Goal: Information Seeking & Learning: Find specific fact

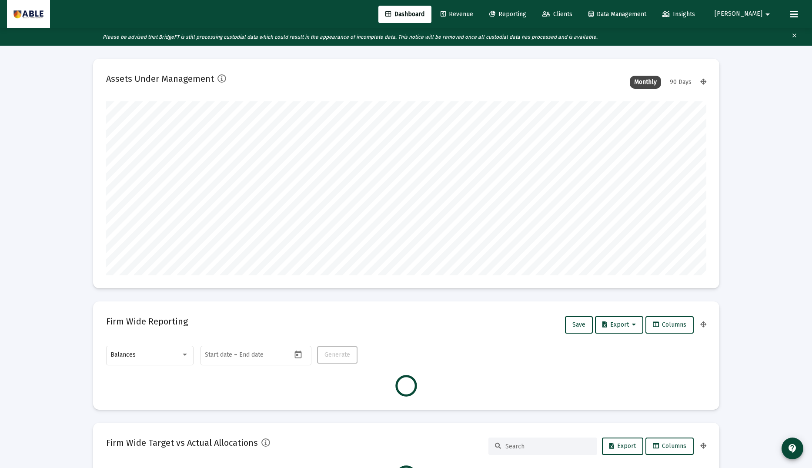
scroll to position [174, 323]
type input "[DATE]"
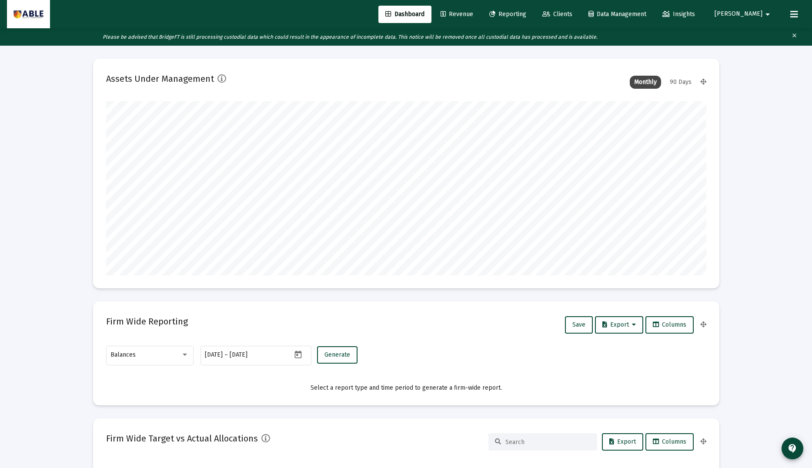
scroll to position [174, 281]
click at [473, 15] on span "Revenue" at bounding box center [457, 13] width 33 height 7
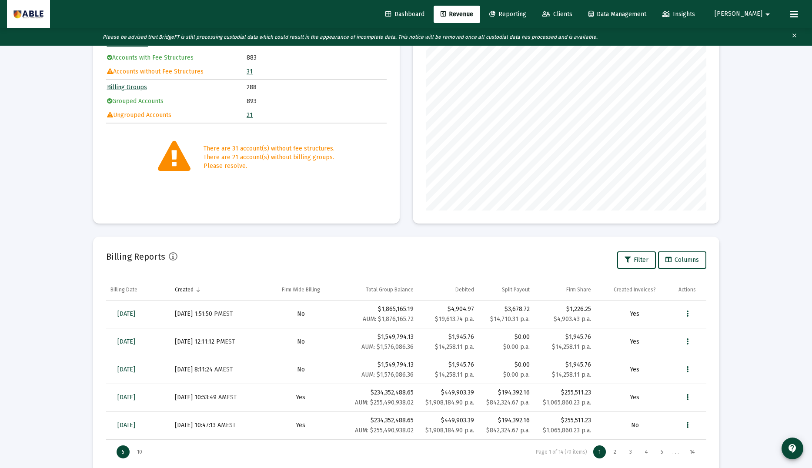
scroll to position [127, 0]
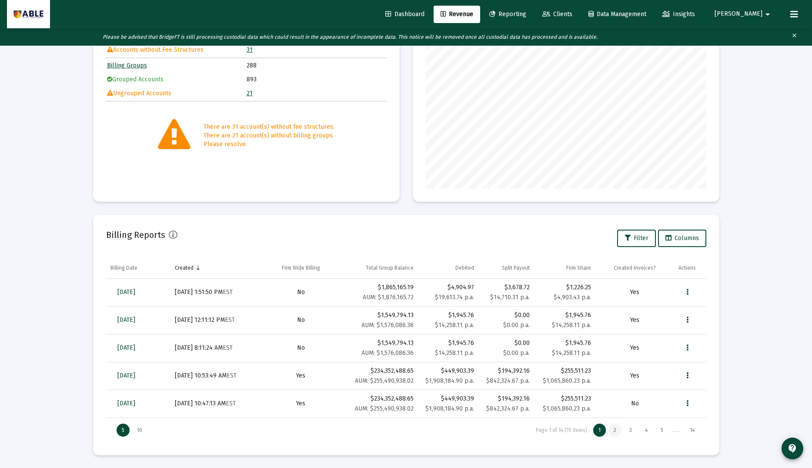
click at [613, 429] on div "2" at bounding box center [615, 430] width 13 height 13
click at [135, 320] on span "[DATE]" at bounding box center [126, 319] width 18 height 7
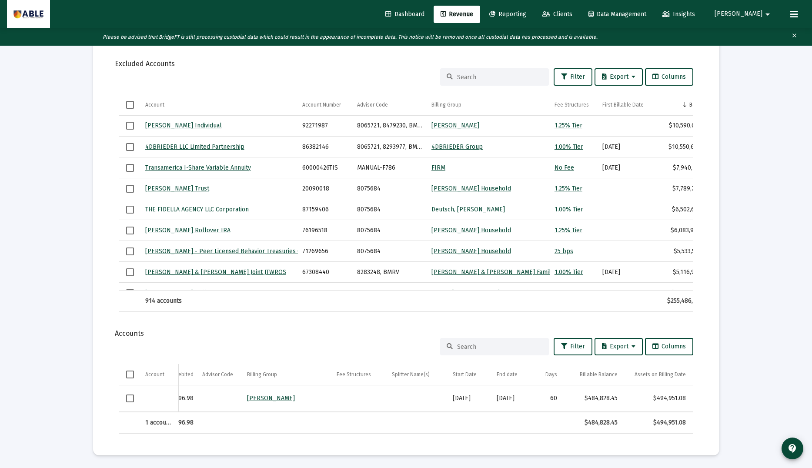
click at [603, 400] on div "$484,828.45" at bounding box center [592, 398] width 52 height 9
copy div "484,828.45"
drag, startPoint x: 670, startPoint y: 350, endPoint x: 624, endPoint y: 365, distance: 48.0
click at [624, 365] on div "Filter Export Columns Account Account Opening Date Custodian Acct Number Debite…" at bounding box center [406, 386] width 600 height 96
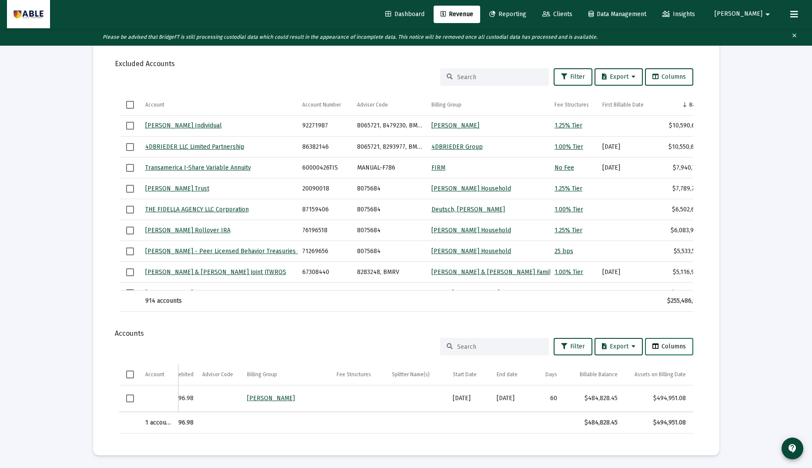
click at [669, 345] on span "Columns" at bounding box center [670, 346] width 34 height 7
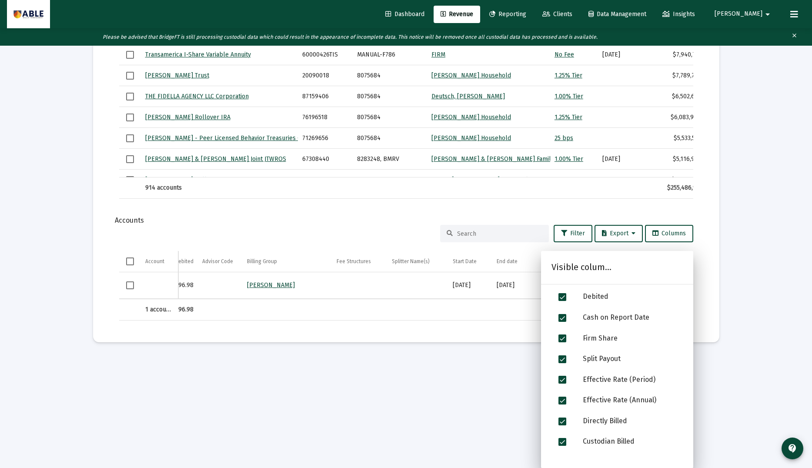
click at [705, 315] on div "Filter Export Columns Account Account Opening Date Custodian Acct Number Debite…" at bounding box center [406, 273] width 600 height 96
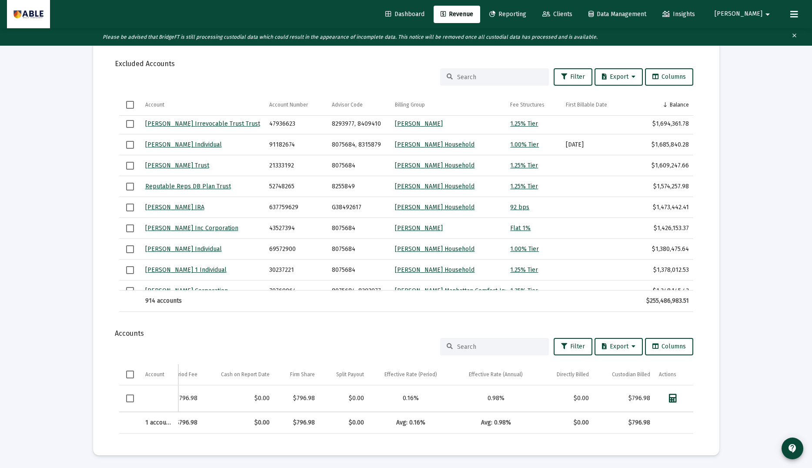
scroll to position [651, 0]
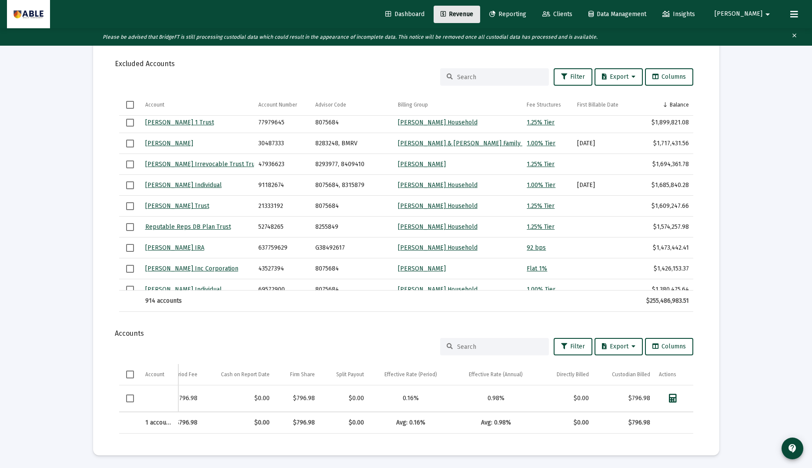
click at [473, 14] on span "Revenue" at bounding box center [457, 13] width 33 height 7
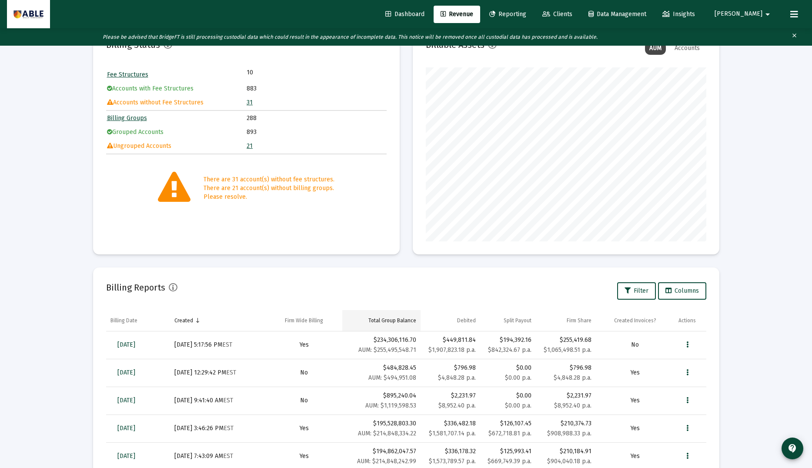
scroll to position [127, 0]
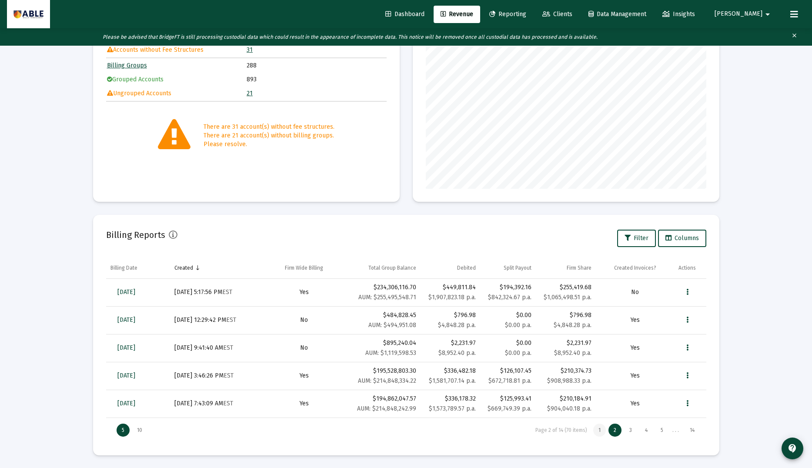
click at [597, 431] on div "1" at bounding box center [600, 430] width 13 height 13
click at [131, 375] on span "[DATE]" at bounding box center [126, 375] width 18 height 7
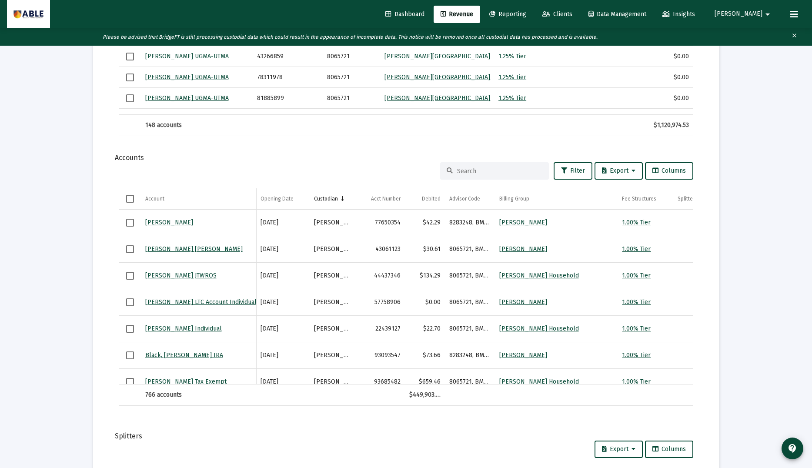
scroll to position [1026, 0]
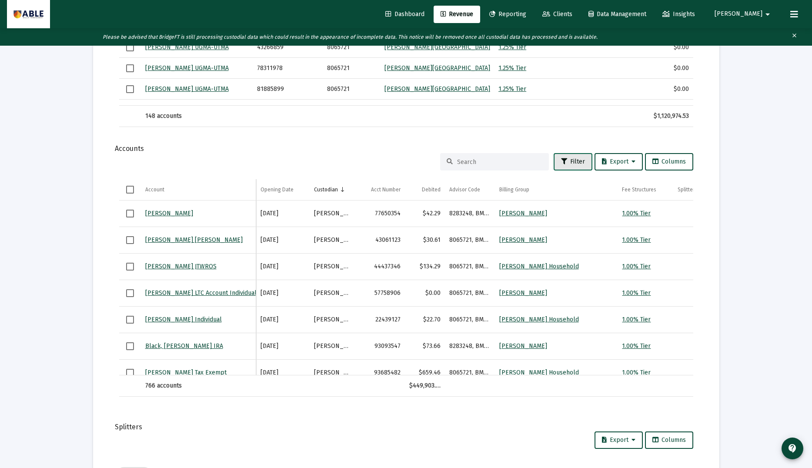
click at [572, 162] on span "Filter" at bounding box center [573, 161] width 24 height 7
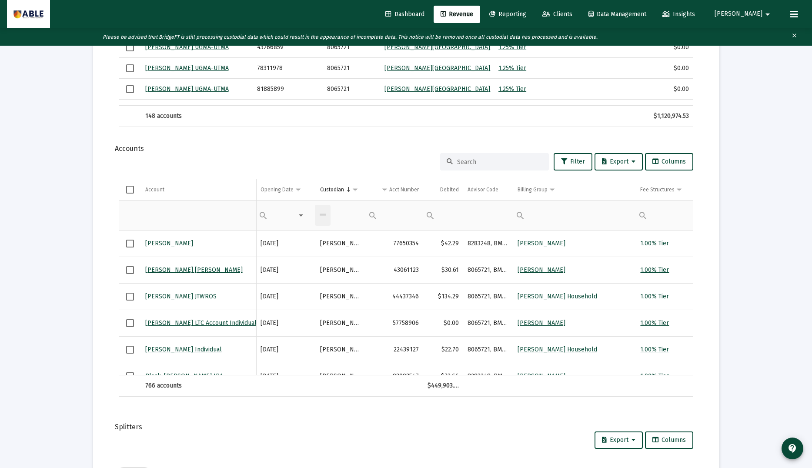
click at [338, 213] on div "Filter cell" at bounding box center [335, 214] width 41 height 21
click at [325, 214] on div "Filter cell" at bounding box center [323, 215] width 16 height 21
click at [350, 292] on span "Equals" at bounding box center [350, 292] width 21 height 8
click at [351, 217] on div "Contains Does not contain Starts with Ends with Equals Does not equal Reset" at bounding box center [335, 214] width 41 height 21
click at [354, 214] on div "Contains Does not contain Starts with Ends with Equals Does not equal Reset" at bounding box center [335, 214] width 41 height 21
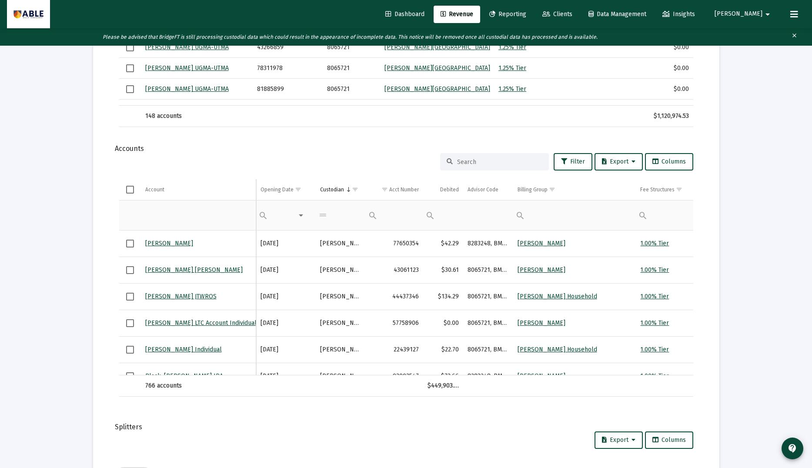
click at [344, 215] on div "Contains Does not contain Starts with Ends with Equals Does not equal Reset" at bounding box center [335, 214] width 41 height 21
click at [371, 216] on div "Filter cell" at bounding box center [373, 215] width 16 height 21
click at [312, 217] on td "Filter cell" at bounding box center [286, 215] width 60 height 30
click at [322, 215] on div "Contains Does not contain Starts with Ends with Equals Does not equal Reset" at bounding box center [323, 215] width 16 height 21
click at [340, 235] on span "Contains" at bounding box center [353, 236] width 27 height 8
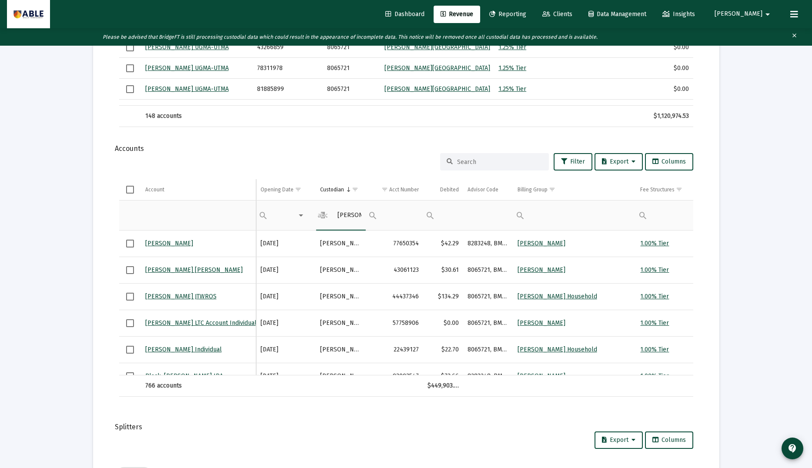
type input "[PERSON_NAME]"
click at [443, 385] on div "$423,388.72" at bounding box center [443, 386] width 31 height 9
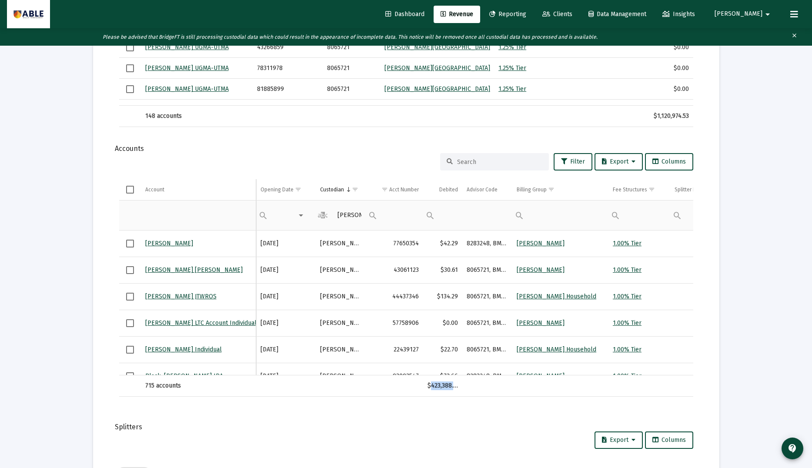
click at [443, 385] on div "$423,388.72" at bounding box center [443, 386] width 31 height 9
copy div "423,388.72"
click at [448, 388] on div "$423,388.72" at bounding box center [443, 386] width 31 height 9
copy div "423,388.72"
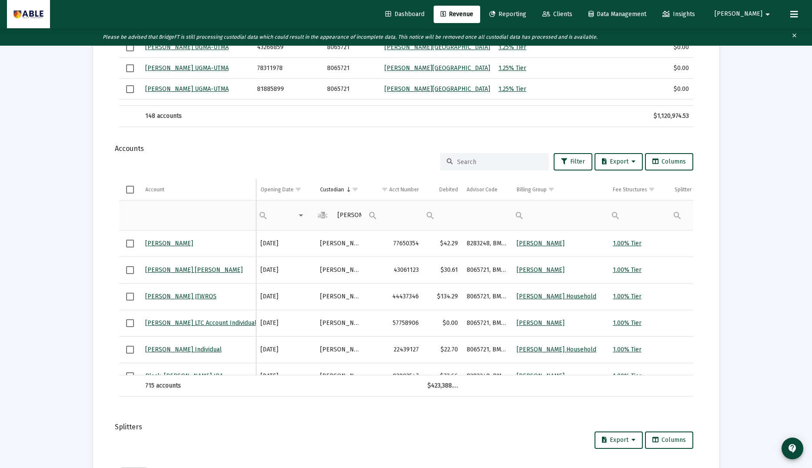
click at [500, 159] on input at bounding box center [499, 161] width 85 height 7
paste input "63227081"
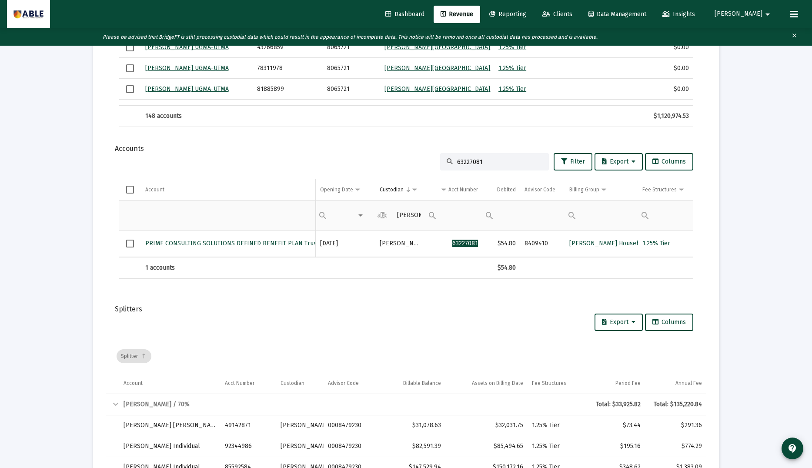
scroll to position [1026, 0]
type input "63227081"
click at [579, 242] on link "[PERSON_NAME] Household" at bounding box center [610, 242] width 80 height 7
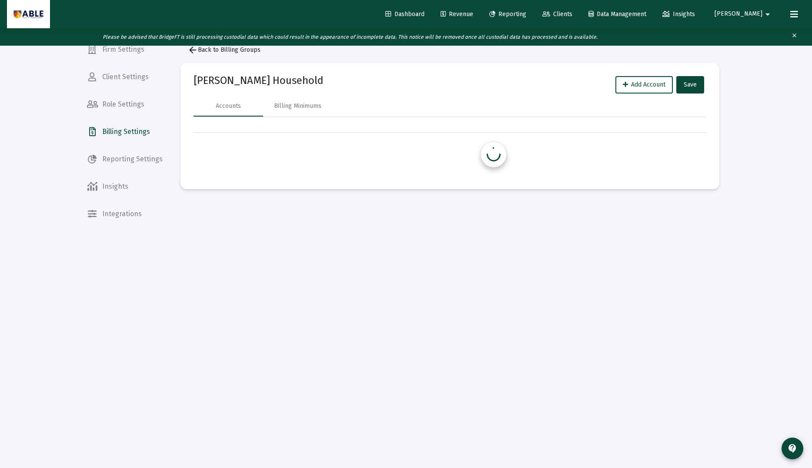
scroll to position [17, 0]
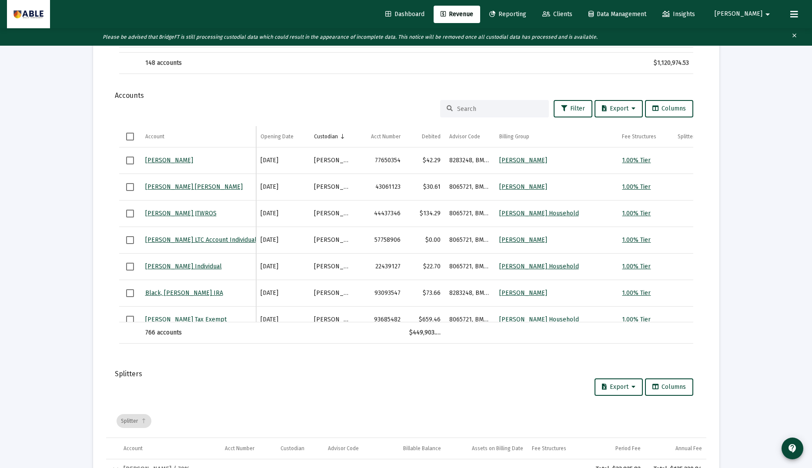
scroll to position [18, 0]
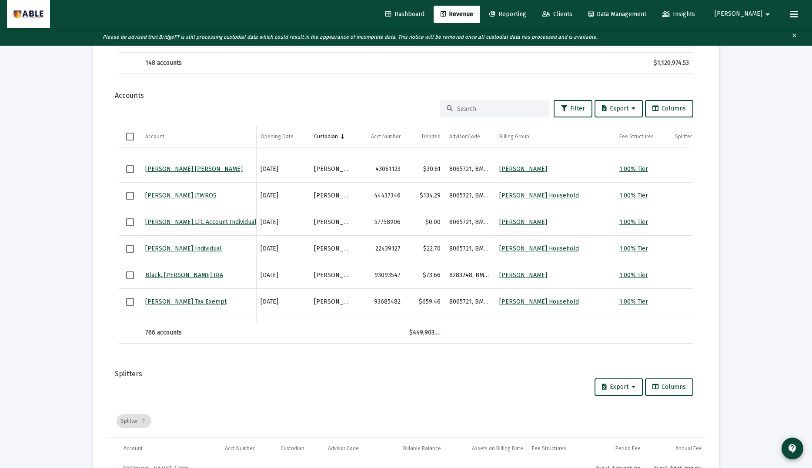
click at [468, 110] on input at bounding box center [499, 108] width 85 height 7
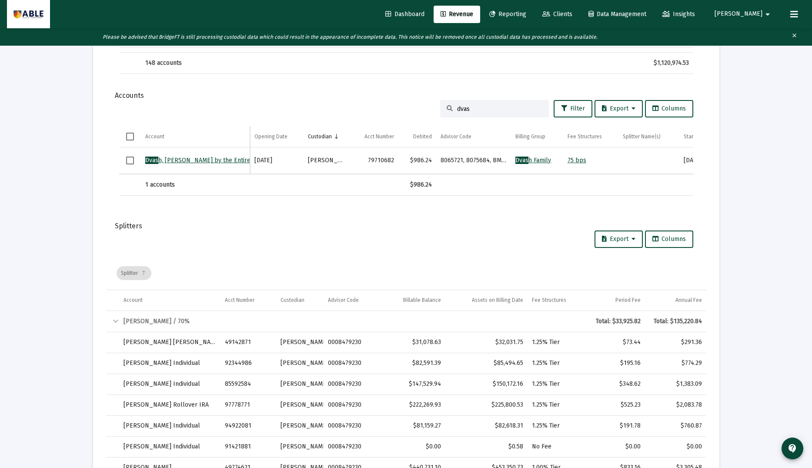
type input "dvas"
click at [573, 16] on span "Clients" at bounding box center [558, 13] width 30 height 7
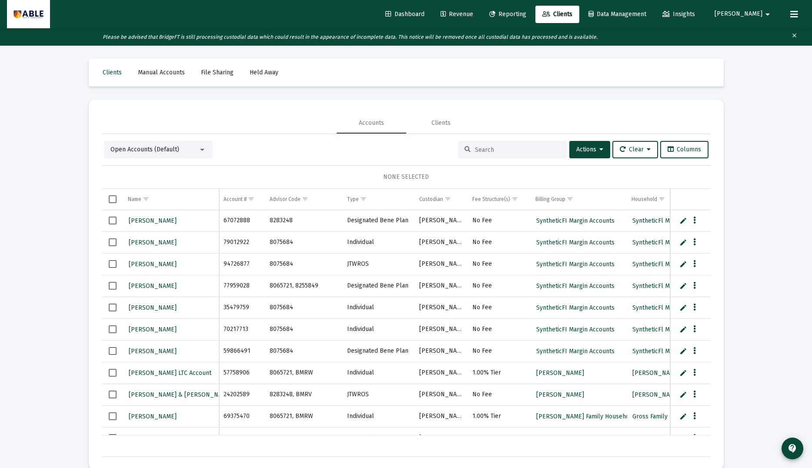
drag, startPoint x: 487, startPoint y: 13, endPoint x: 483, endPoint y: 16, distance: 5.3
click at [473, 13] on span "Revenue" at bounding box center [457, 13] width 33 height 7
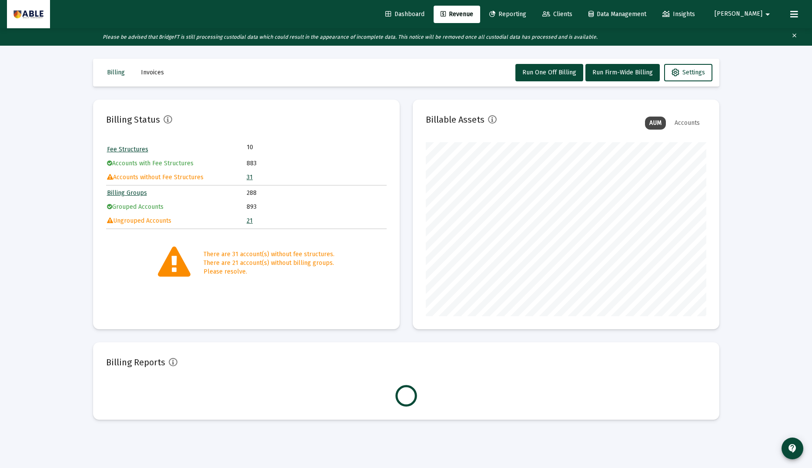
scroll to position [174, 281]
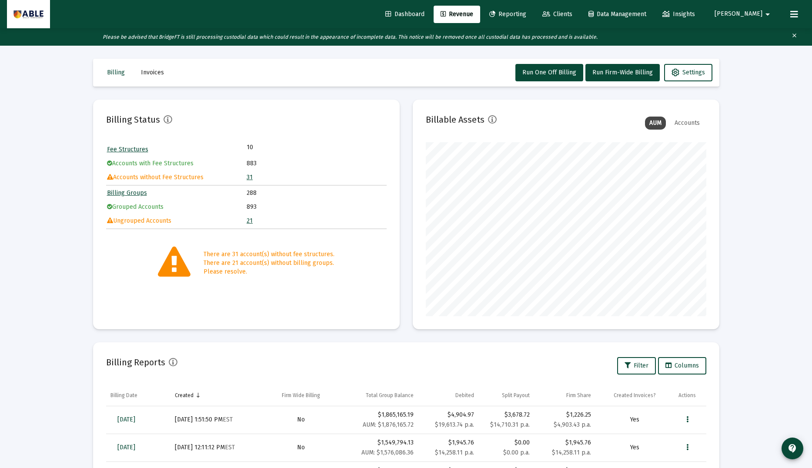
click at [573, 13] on span "Clients" at bounding box center [558, 13] width 30 height 7
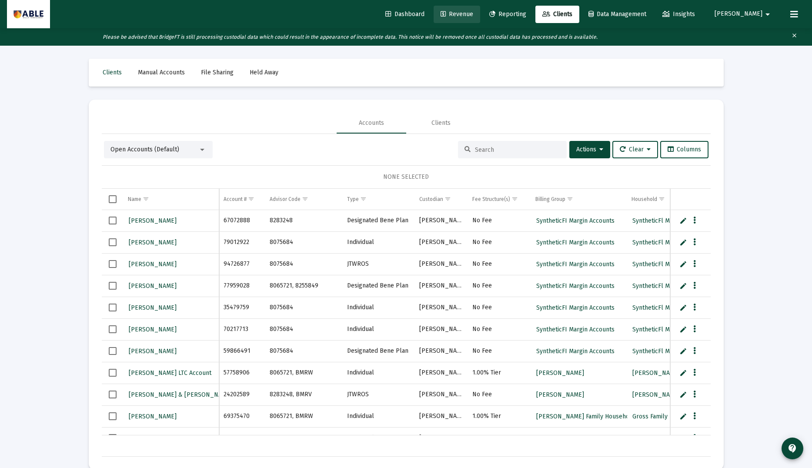
click at [473, 12] on span "Revenue" at bounding box center [457, 13] width 33 height 7
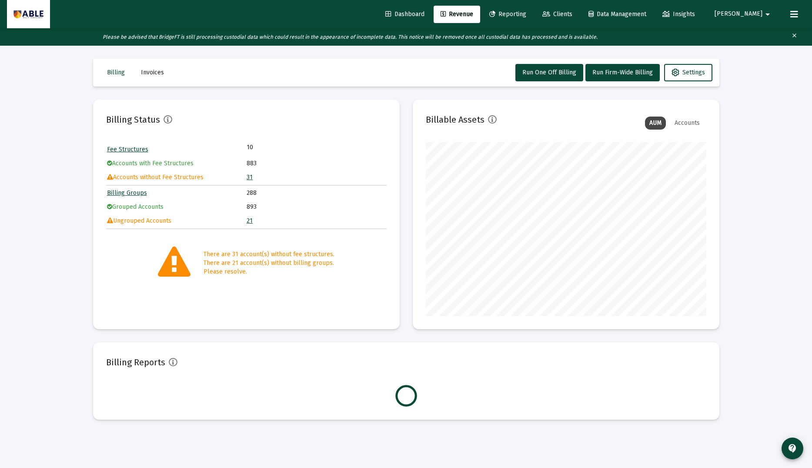
scroll to position [174, 281]
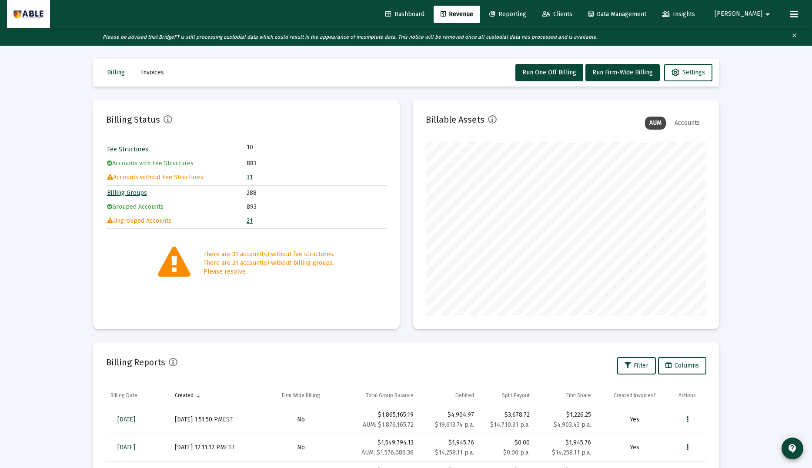
click at [248, 178] on link "31" at bounding box center [250, 177] width 6 height 7
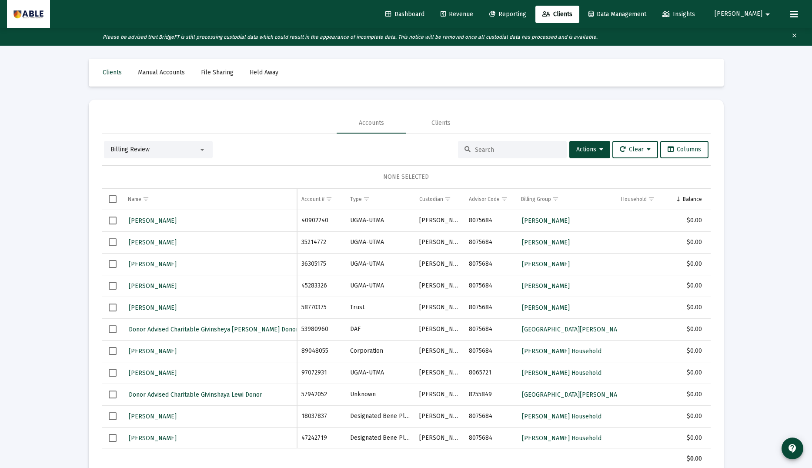
click at [690, 188] on div "NONE SELECTED" at bounding box center [406, 176] width 609 height 23
click at [693, 199] on div "Balance" at bounding box center [692, 199] width 19 height 7
click at [473, 13] on span "Revenue" at bounding box center [457, 13] width 33 height 7
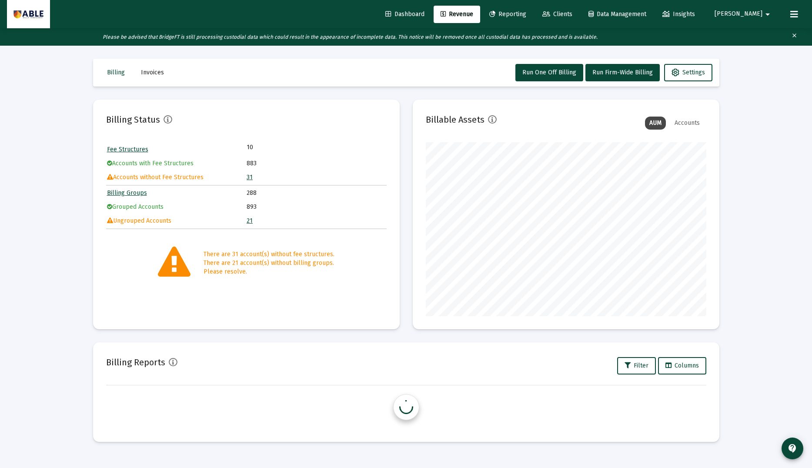
scroll to position [174, 281]
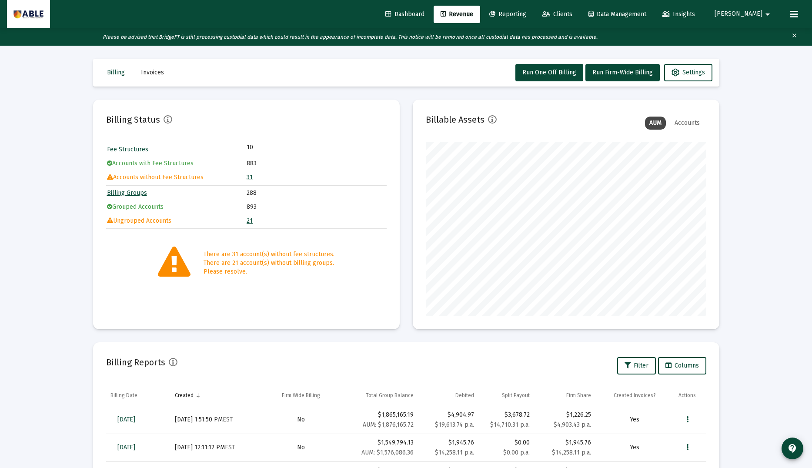
click at [247, 220] on link "21" at bounding box center [250, 220] width 6 height 7
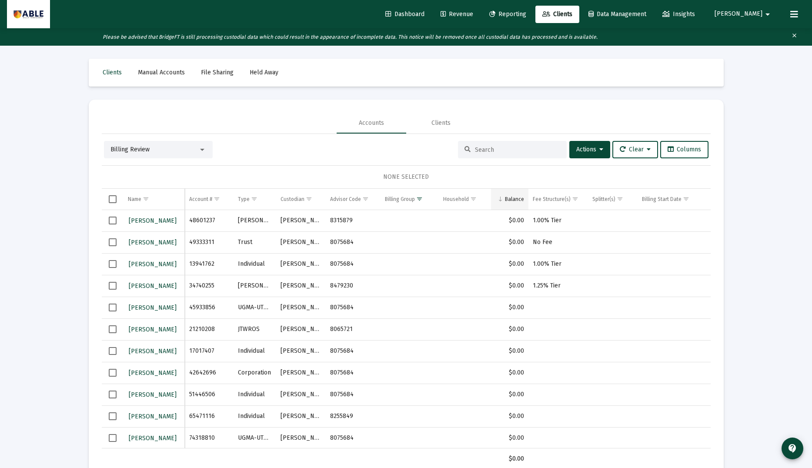
click at [521, 200] on div "Balance" at bounding box center [514, 199] width 19 height 7
click at [520, 200] on div "Balance" at bounding box center [514, 199] width 19 height 7
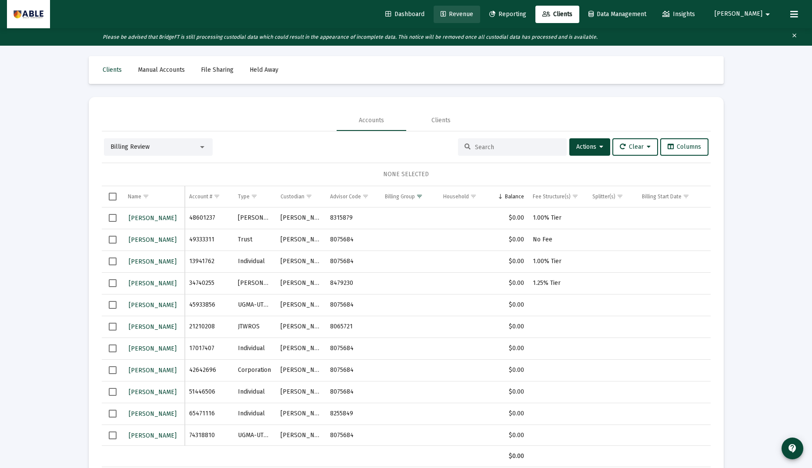
click at [473, 16] on span "Revenue" at bounding box center [457, 13] width 33 height 7
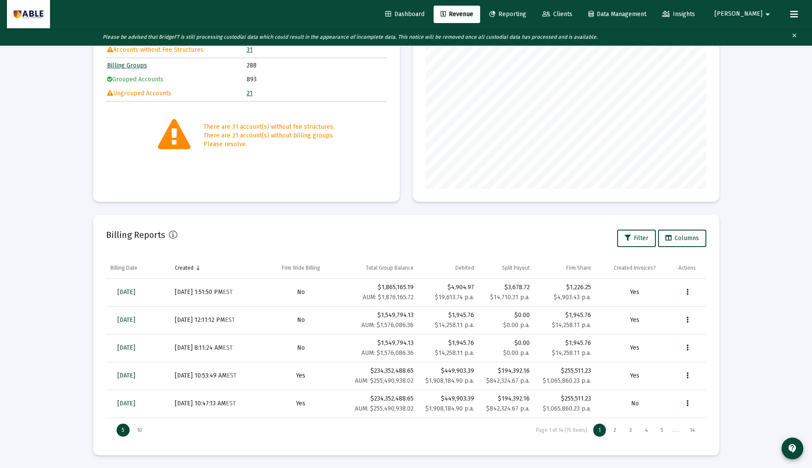
scroll to position [125, 0]
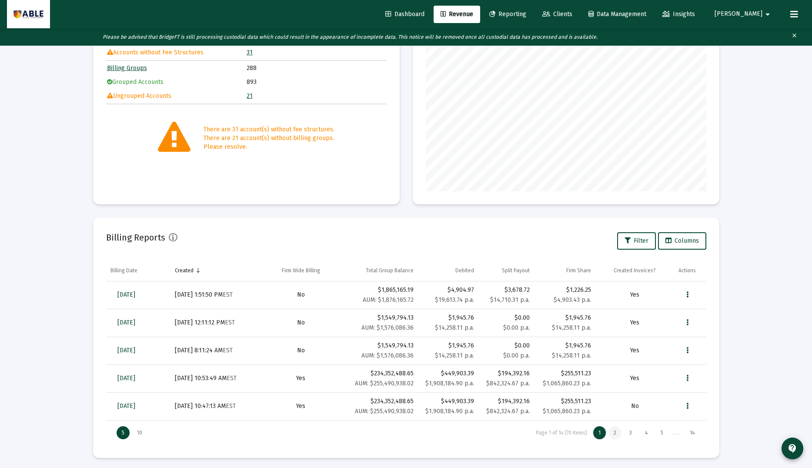
click at [610, 434] on div "2" at bounding box center [615, 432] width 13 height 13
click at [142, 378] on link "[DATE]" at bounding box center [127, 378] width 32 height 17
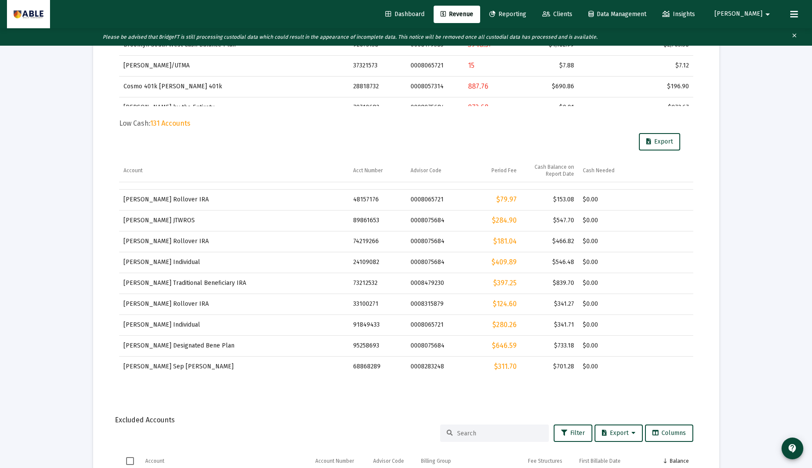
scroll to position [473, 0]
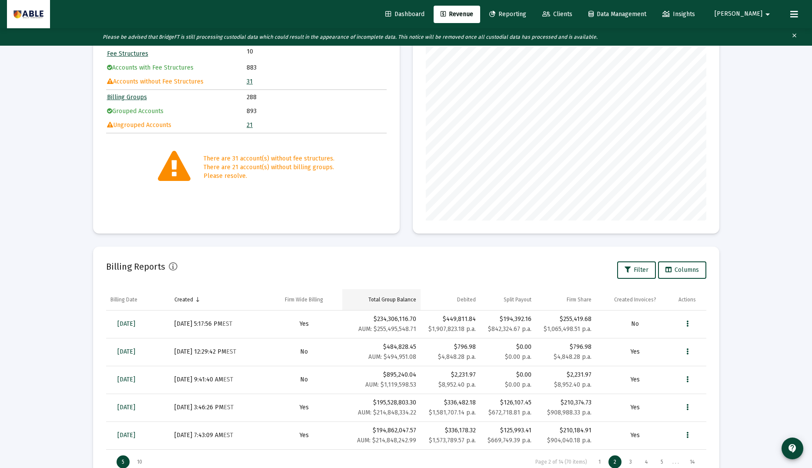
scroll to position [118, 0]
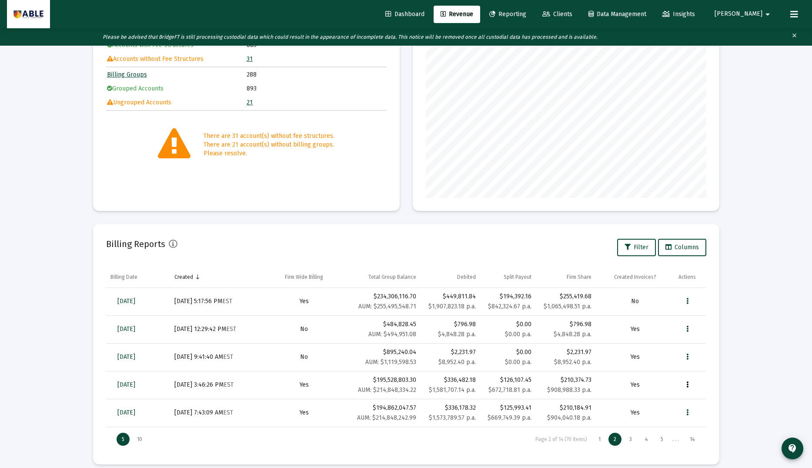
click at [688, 386] on icon "Data grid" at bounding box center [688, 385] width 2 height 10
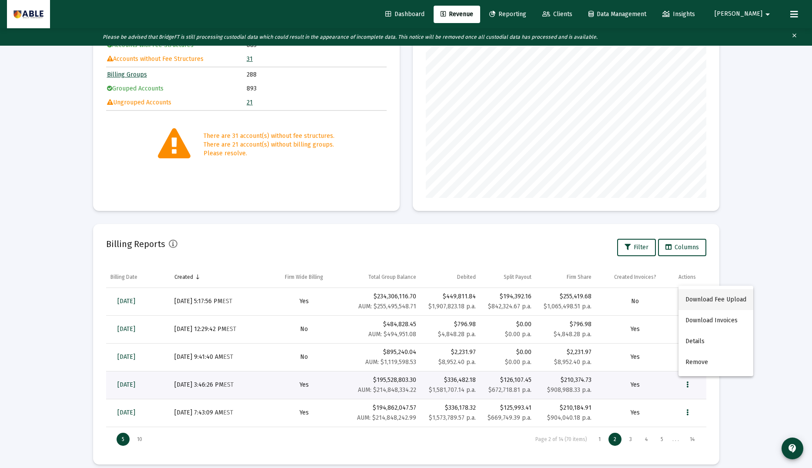
click at [728, 297] on button "Download Fee Upload" at bounding box center [716, 299] width 75 height 21
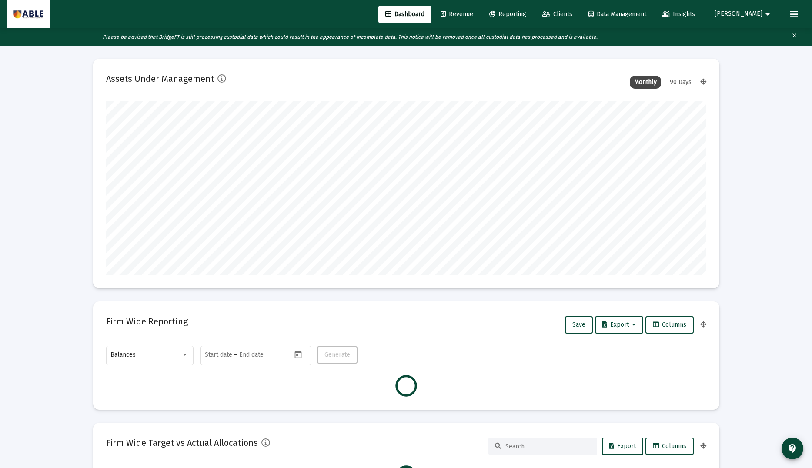
type input "[DATE]"
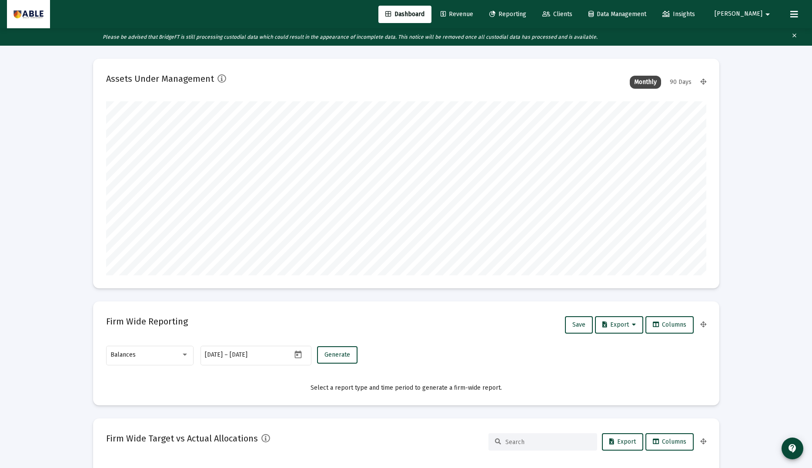
scroll to position [174, 281]
click at [798, 450] on button "contact_support" at bounding box center [793, 449] width 22 height 22
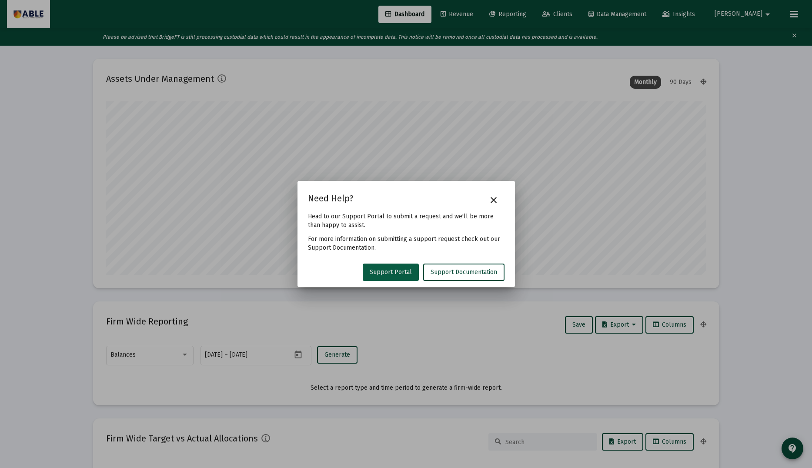
click at [402, 274] on span "Support Portal" at bounding box center [391, 271] width 42 height 7
click at [495, 202] on mat-icon "close" at bounding box center [494, 200] width 10 height 10
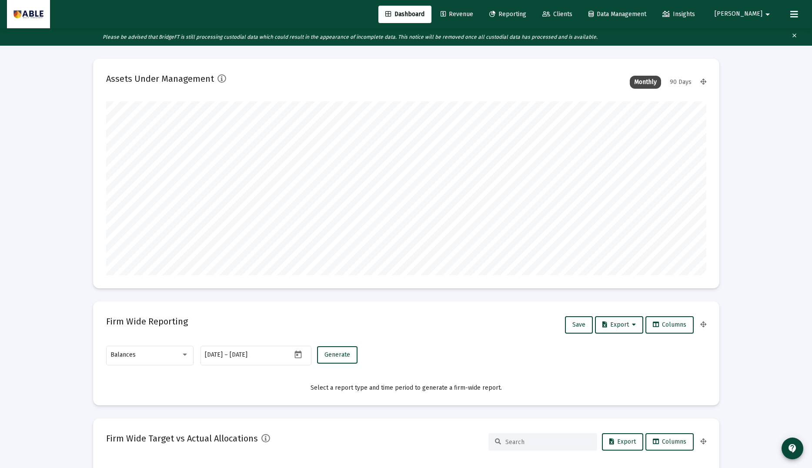
click at [573, 13] on span "Clients" at bounding box center [558, 13] width 30 height 7
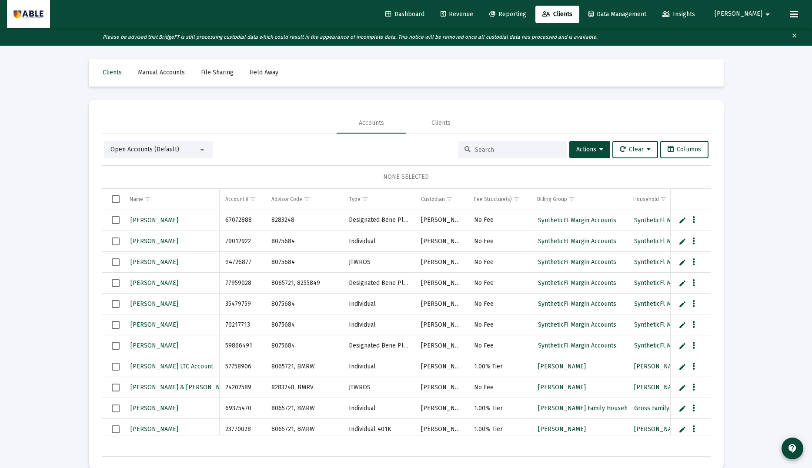
click at [499, 147] on input at bounding box center [517, 149] width 85 height 7
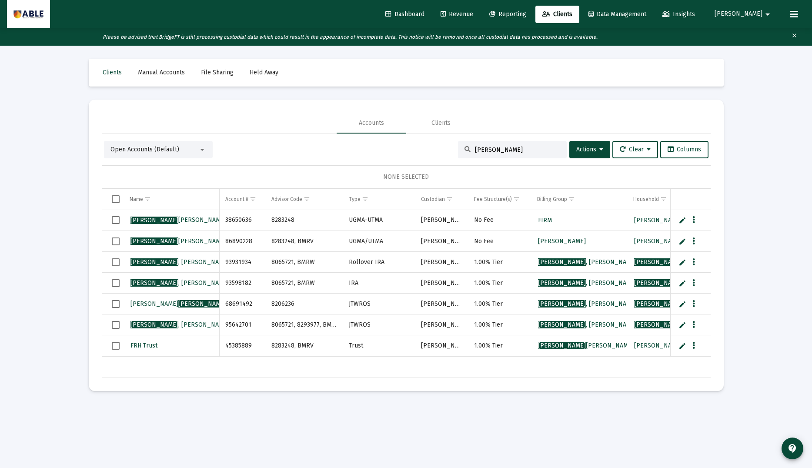
type input "Frank"
click at [561, 324] on span "Frank , Judith & Robert Family Household" at bounding box center [640, 324] width 205 height 7
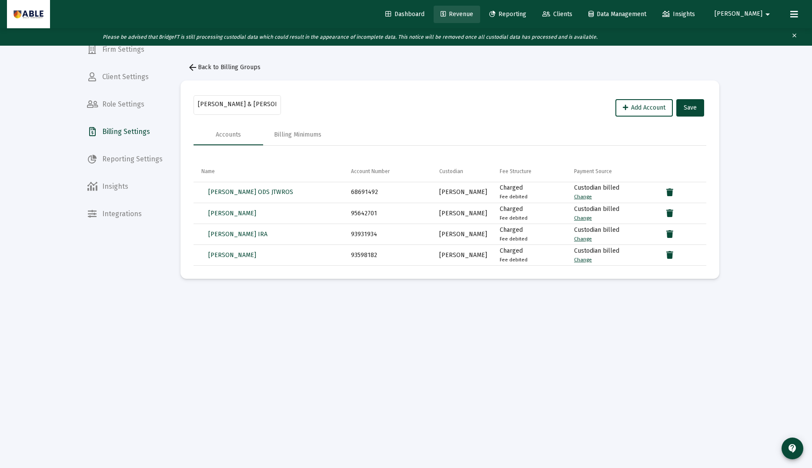
click at [473, 14] on span "Revenue" at bounding box center [457, 13] width 33 height 7
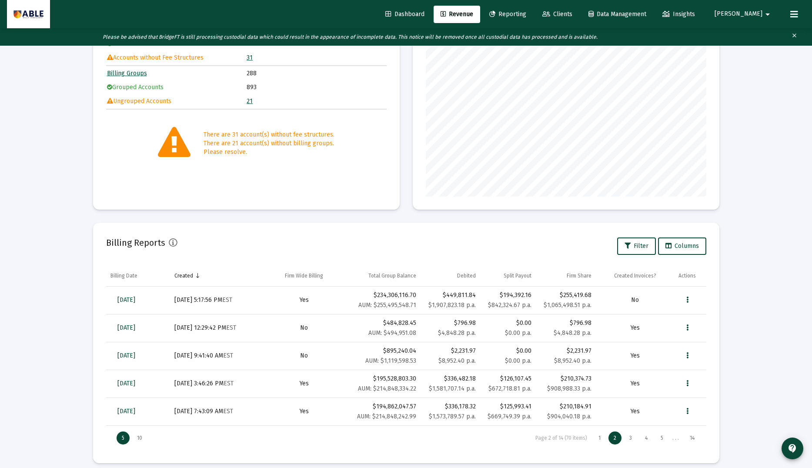
scroll to position [119, 0]
click at [597, 439] on div "1" at bounding box center [600, 439] width 13 height 13
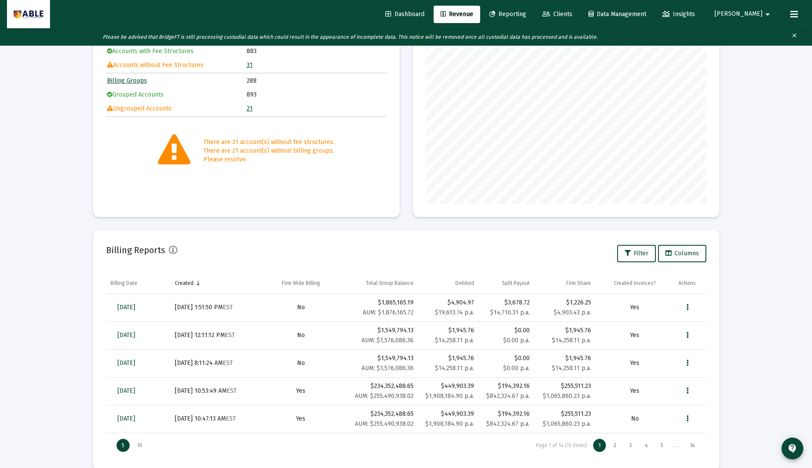
scroll to position [112, 0]
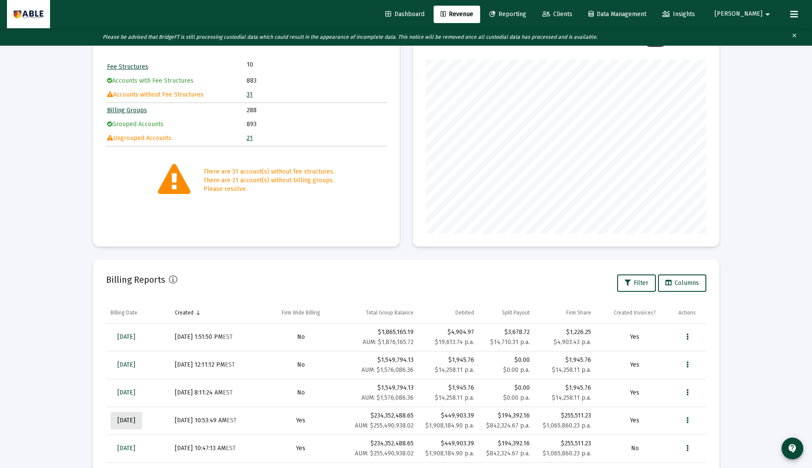
click at [135, 417] on span "[DATE]" at bounding box center [126, 420] width 18 height 7
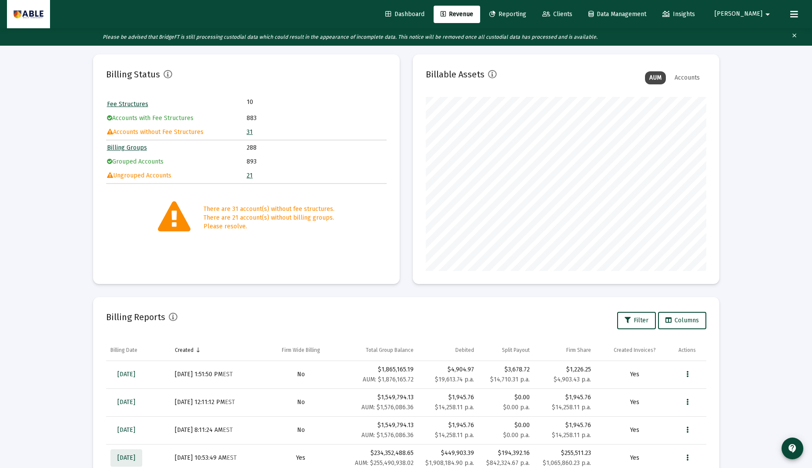
scroll to position [44, 0]
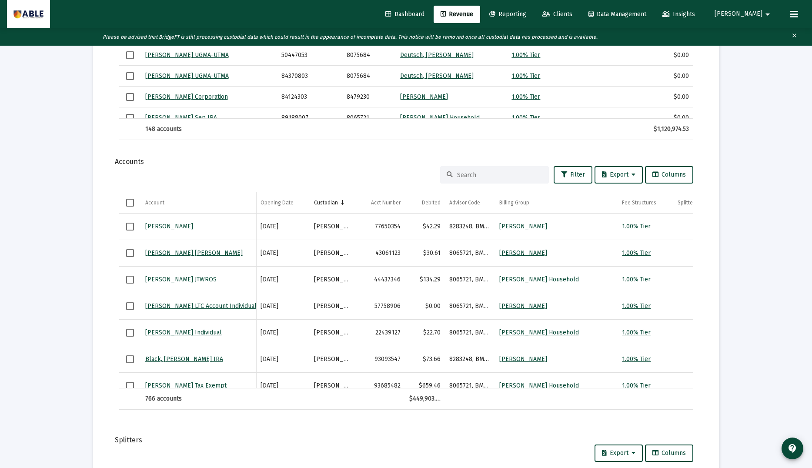
scroll to position [1011, 0]
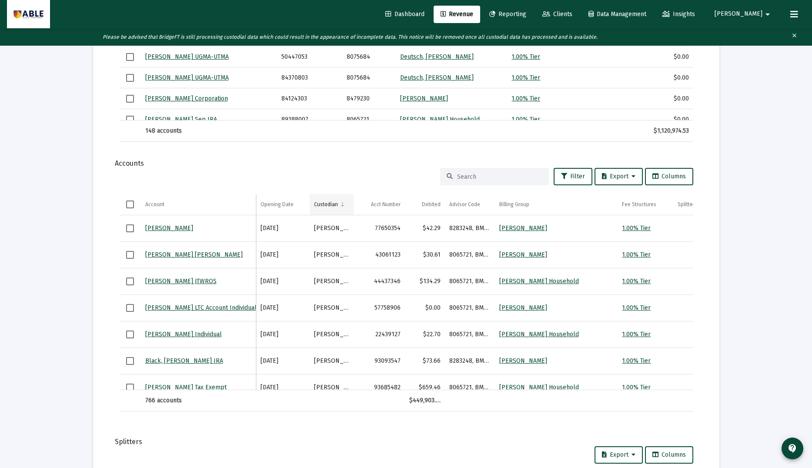
click at [338, 205] on td "Custodian" at bounding box center [332, 204] width 44 height 21
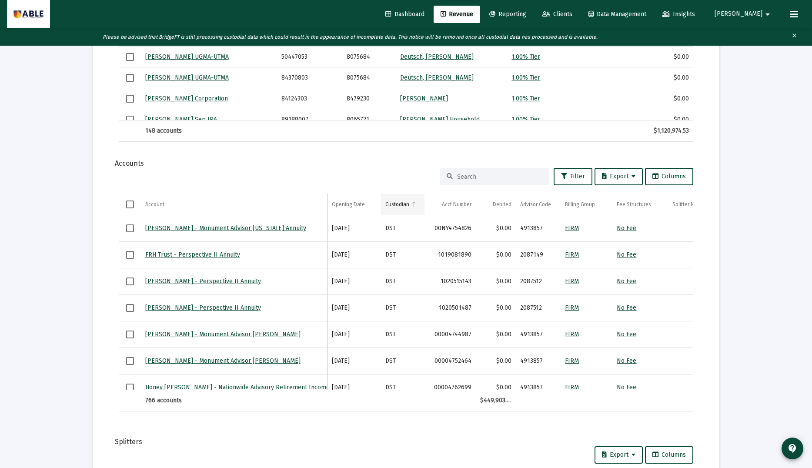
click at [403, 204] on div "Custodian" at bounding box center [398, 204] width 24 height 7
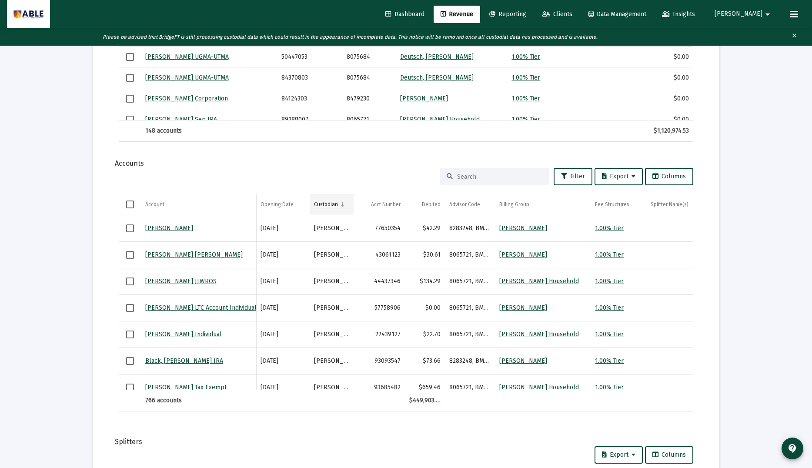
click at [325, 205] on div "Custodian" at bounding box center [326, 204] width 24 height 7
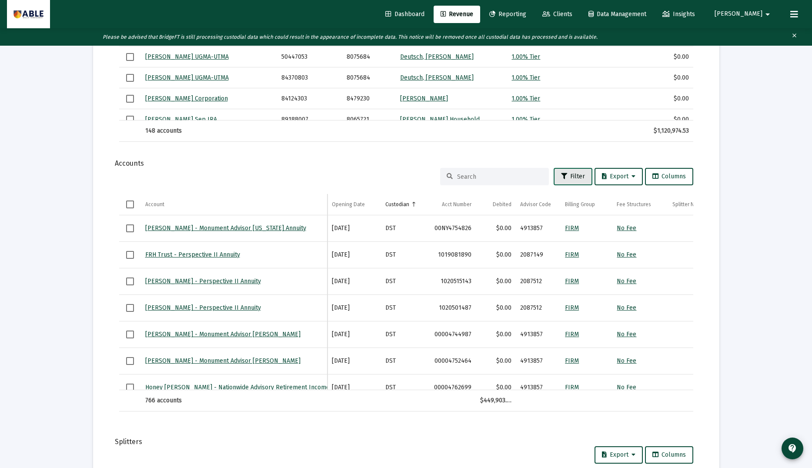
click at [571, 177] on span "Filter" at bounding box center [573, 176] width 24 height 7
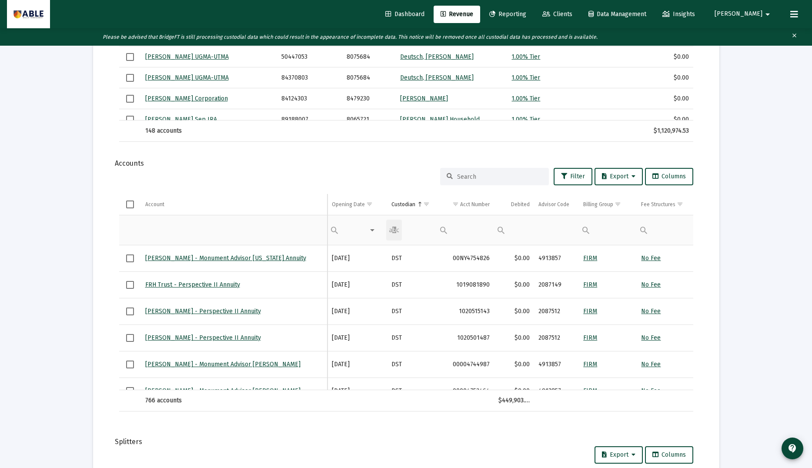
click at [402, 232] on div "Contains Does not contain Starts with Ends with Equals Does not equal Reset" at bounding box center [406, 229] width 41 height 21
click at [414, 305] on span "Equals" at bounding box center [422, 307] width 21 height 8
type input "Fidelity"
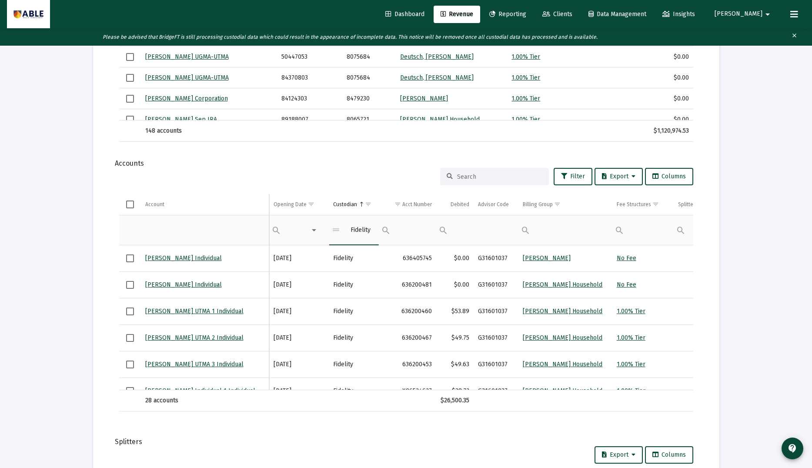
click at [456, 398] on div "$26,500.35" at bounding box center [455, 400] width 29 height 9
copy div "26,500.35"
click at [361, 226] on div "Filter cell" at bounding box center [348, 229] width 41 height 21
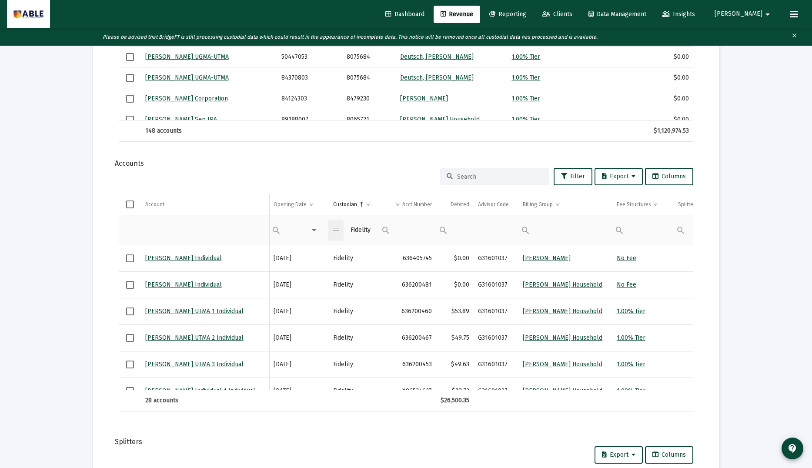
click at [362, 230] on div "Filter cell" at bounding box center [348, 229] width 41 height 21
click at [355, 228] on div "Filter cell" at bounding box center [348, 229] width 41 height 21
click at [339, 230] on div "Contains Does not contain Starts with Ends with Equals Does not equal Reset" at bounding box center [336, 230] width 16 height 21
drag, startPoint x: 360, startPoint y: 230, endPoint x: 373, endPoint y: 229, distance: 13.5
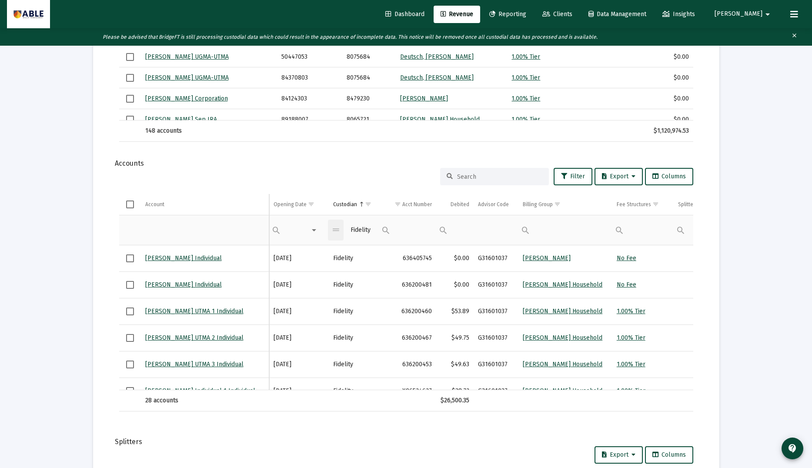
click at [360, 230] on div "Filter cell" at bounding box center [348, 229] width 41 height 21
click at [378, 228] on div "Filter cell" at bounding box center [386, 230] width 16 height 21
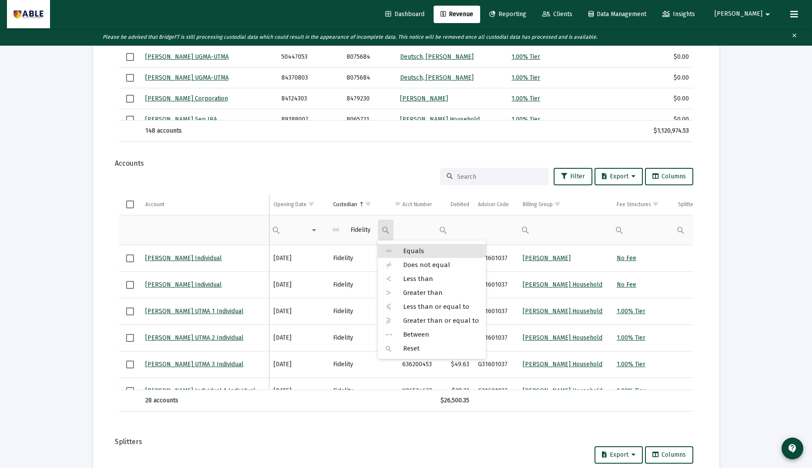
click at [368, 229] on div "Contains Does not contain Starts with Ends with Equals Does not equal Reset" at bounding box center [348, 229] width 41 height 21
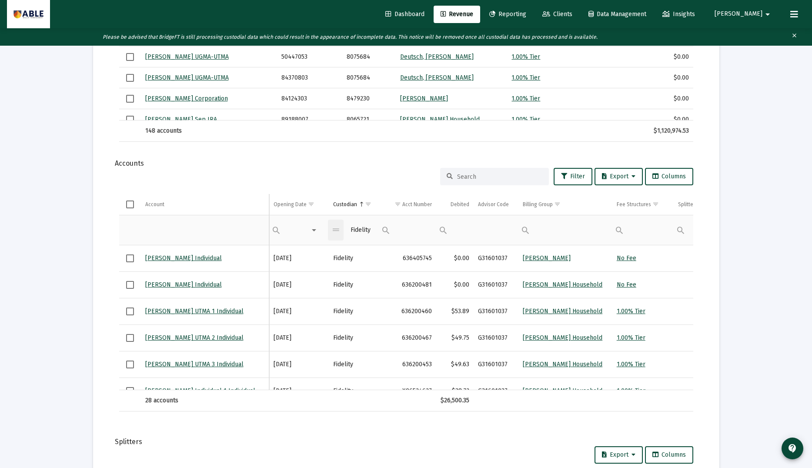
click at [368, 229] on div "Contains Does not contain Starts with Ends with Equals Does not equal Reset" at bounding box center [348, 229] width 41 height 21
click at [365, 335] on span "Reset" at bounding box center [361, 335] width 17 height 8
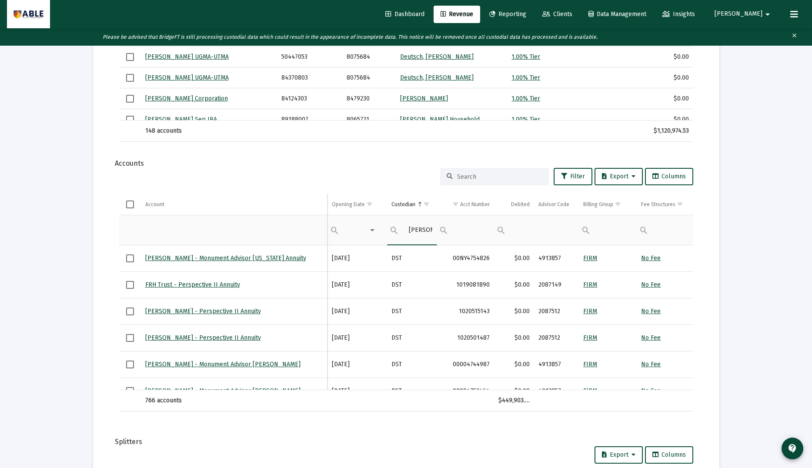
type input "[PERSON_NAME]"
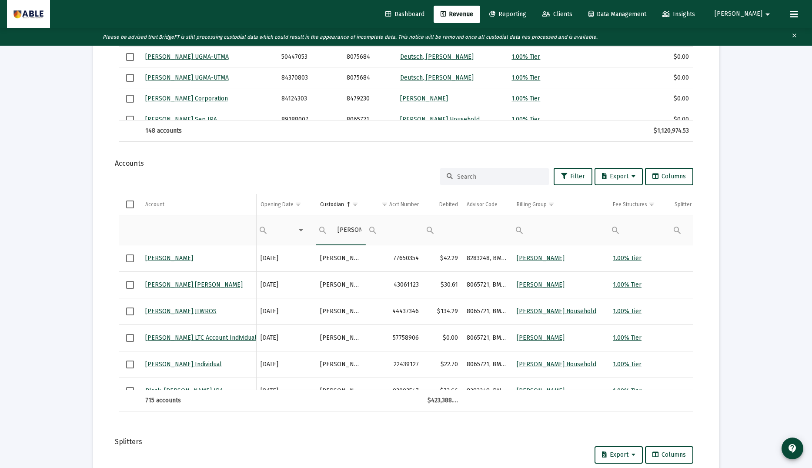
scroll to position [1011, 0]
drag, startPoint x: 453, startPoint y: 402, endPoint x: 430, endPoint y: 402, distance: 23.1
copy div "423,388.72"
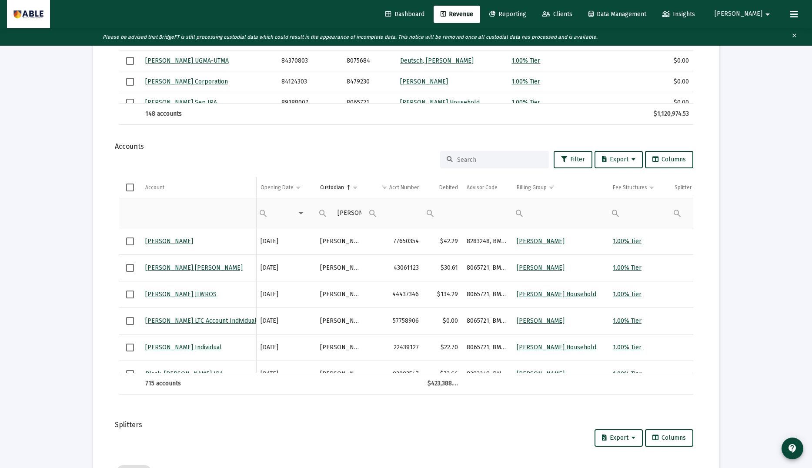
scroll to position [1029, 0]
click at [494, 160] on input at bounding box center [499, 159] width 85 height 7
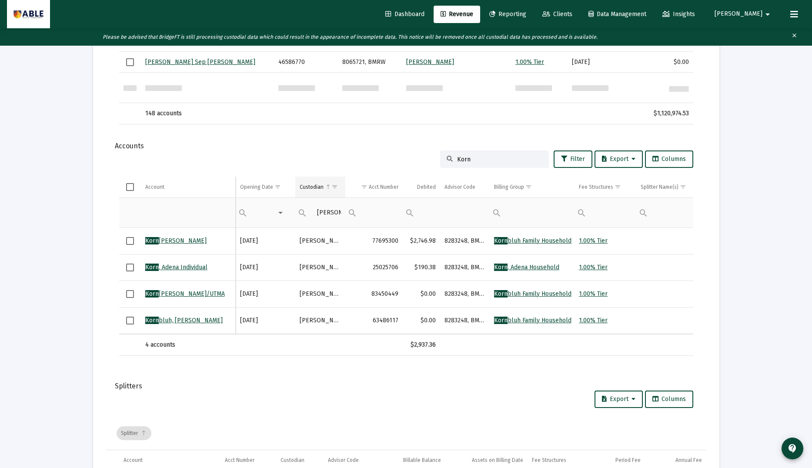
scroll to position [0, 0]
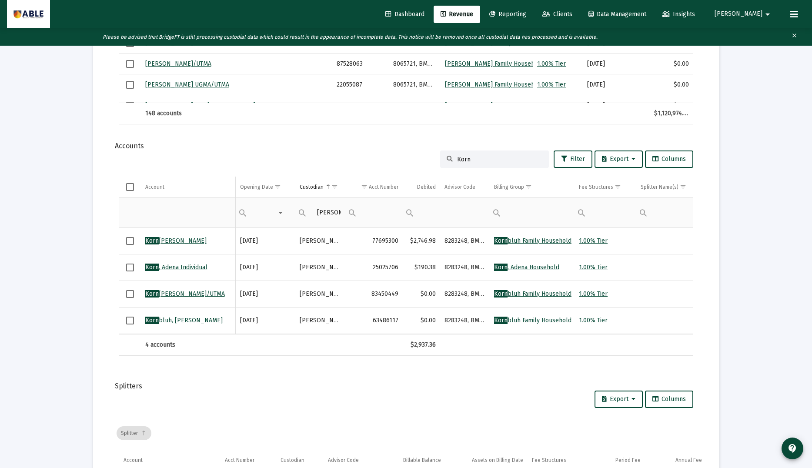
click at [470, 161] on input "Korn" at bounding box center [499, 159] width 85 height 7
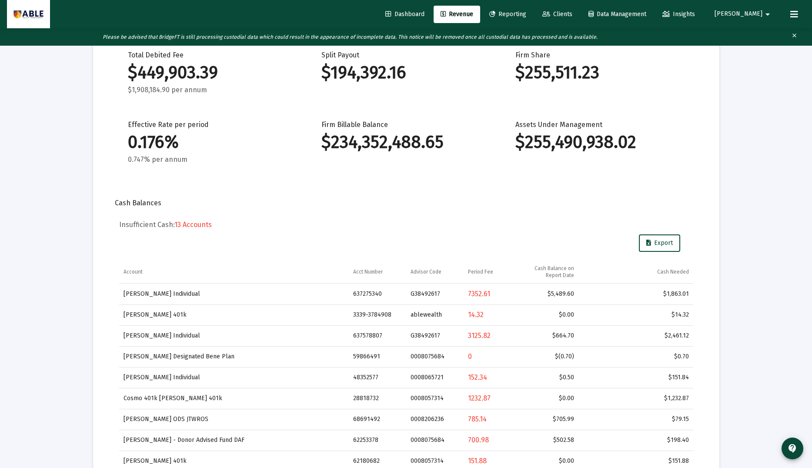
type input "kornbluh"
click at [580, 10] on link "Clients" at bounding box center [558, 14] width 44 height 17
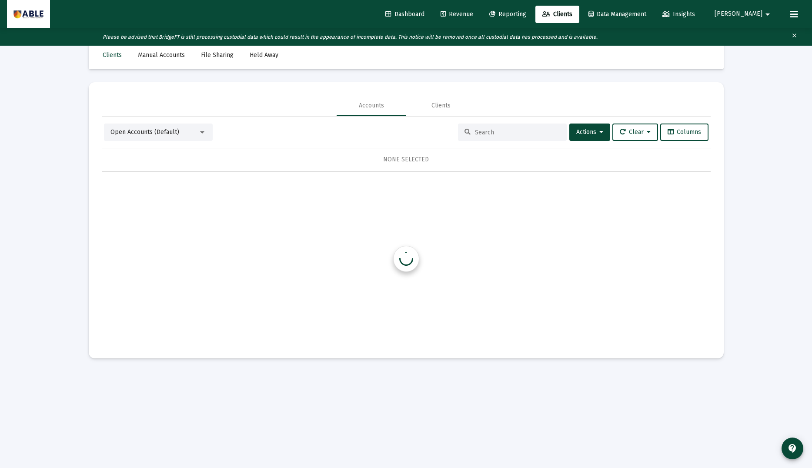
scroll to position [17, 0]
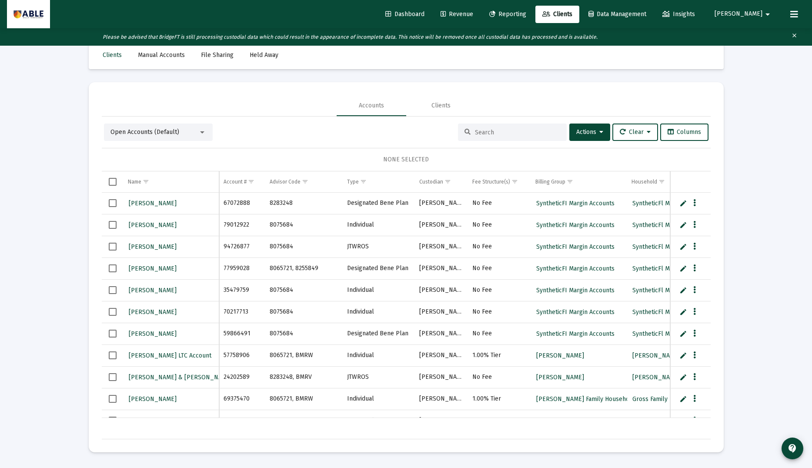
click at [501, 130] on input at bounding box center [517, 132] width 85 height 7
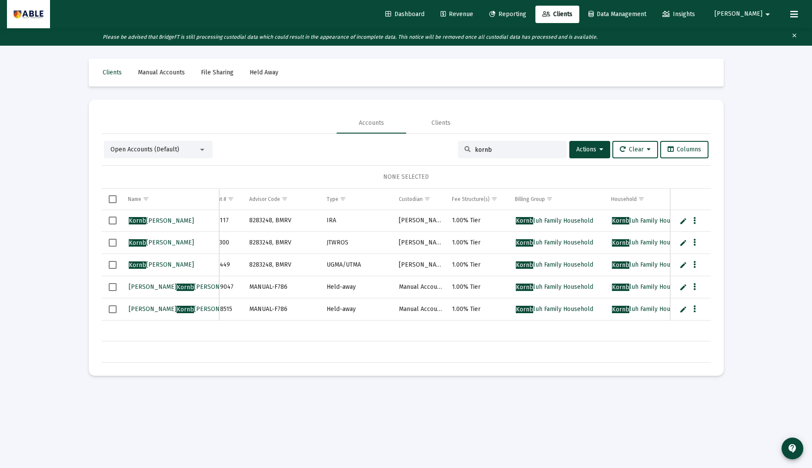
scroll to position [0, 29]
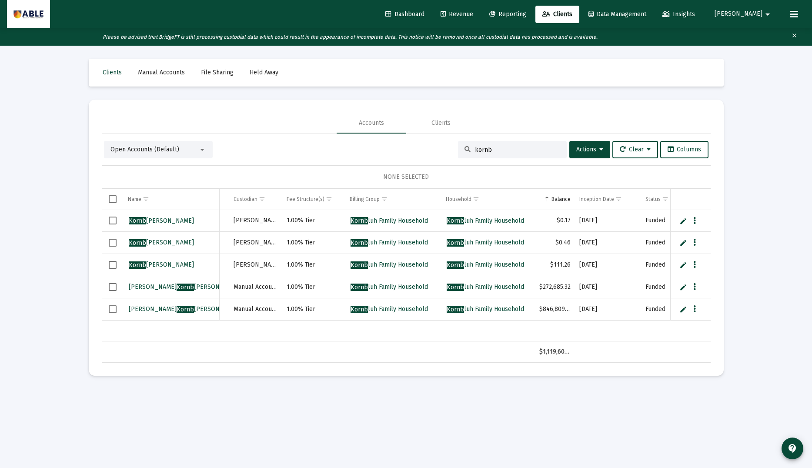
type input "kornb"
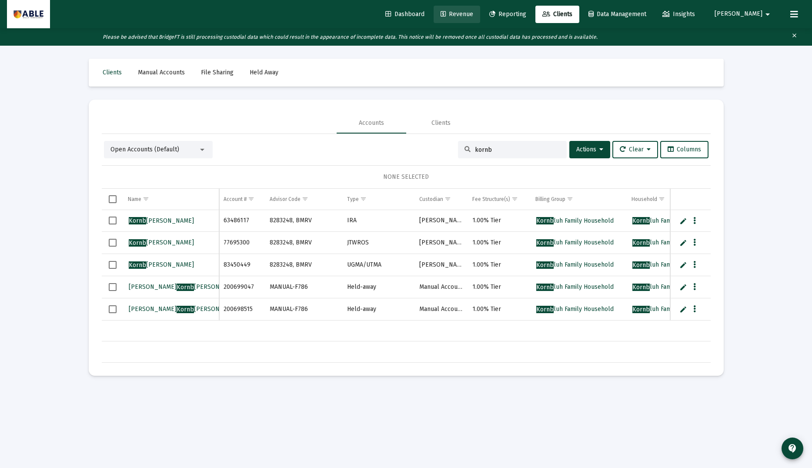
click at [473, 15] on span "Revenue" at bounding box center [457, 13] width 33 height 7
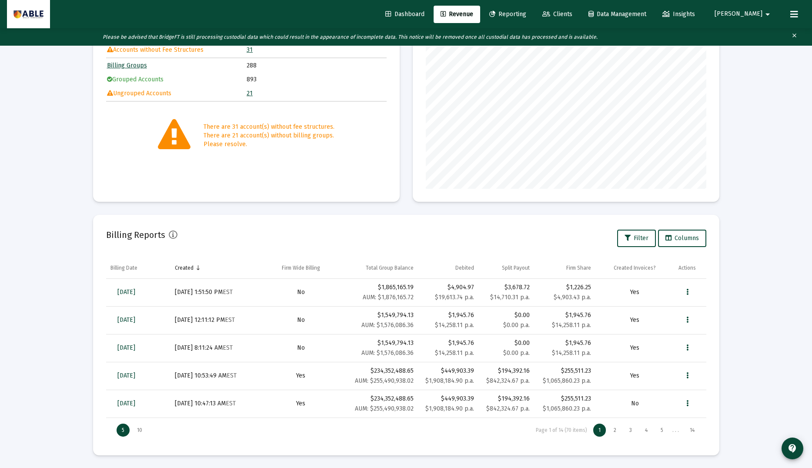
scroll to position [126, 0]
click at [135, 378] on span "[DATE]" at bounding box center [126, 377] width 18 height 7
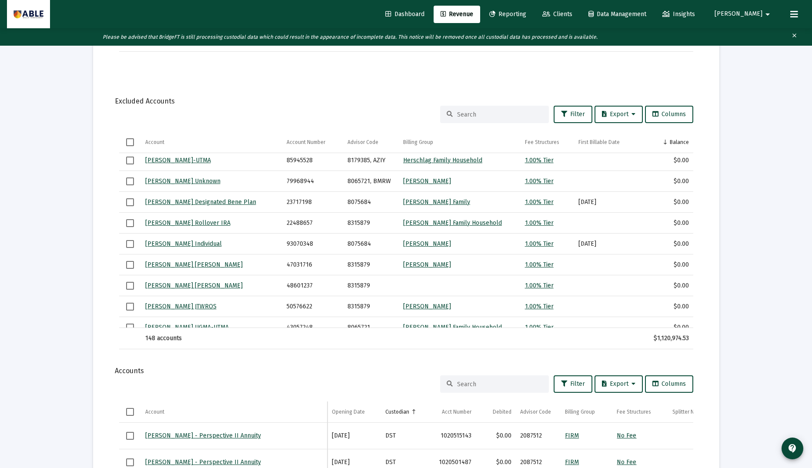
scroll to position [810, 0]
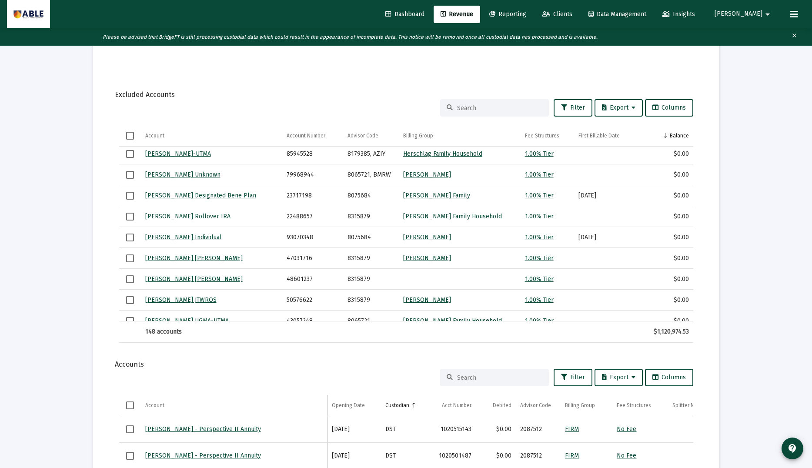
click at [506, 379] on input at bounding box center [499, 377] width 85 height 7
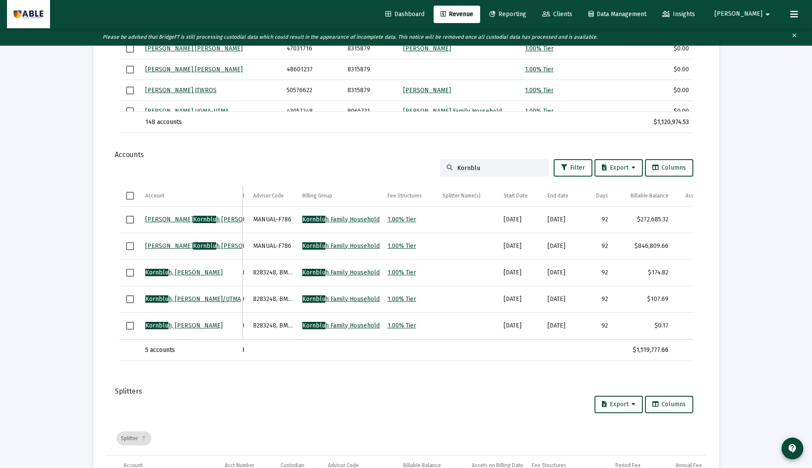
scroll to position [0, 241]
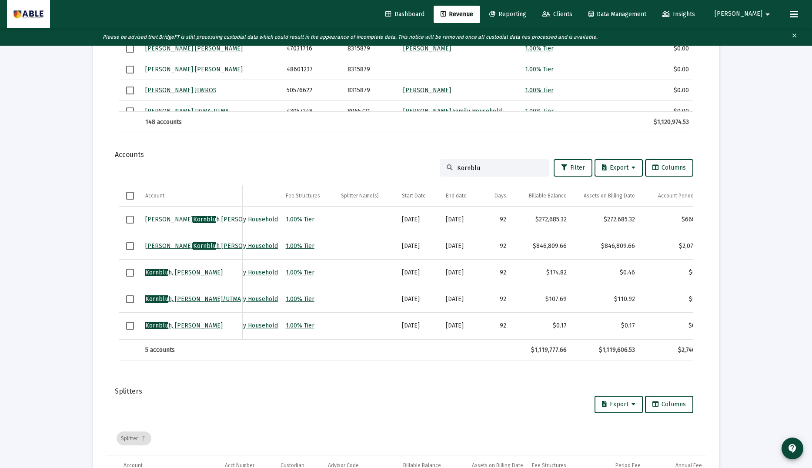
type input "Kornblu"
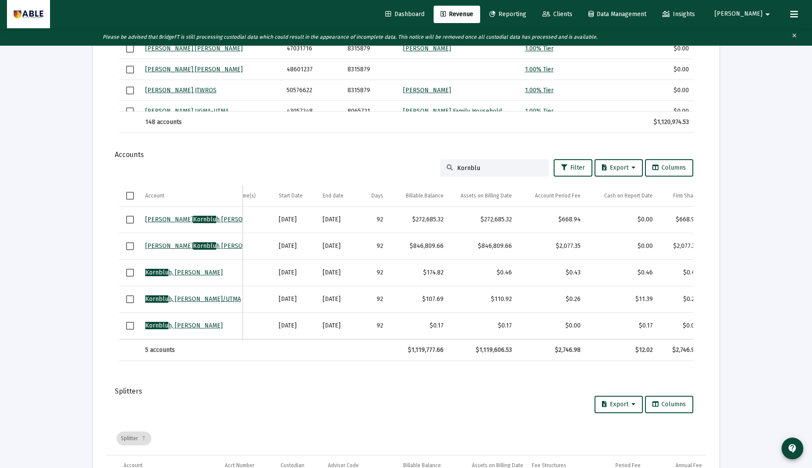
scroll to position [1084, 0]
